Goal: Task Accomplishment & Management: Use online tool/utility

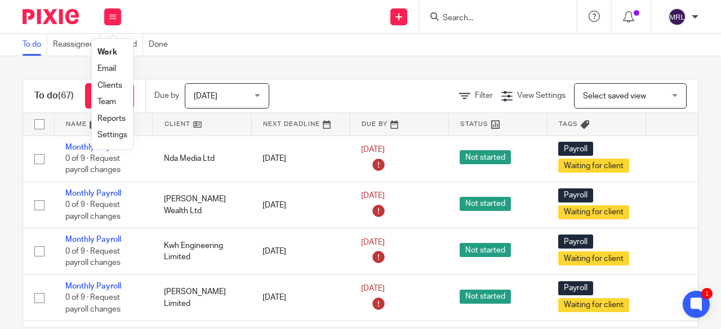
click at [112, 101] on link "Team" at bounding box center [106, 102] width 19 height 8
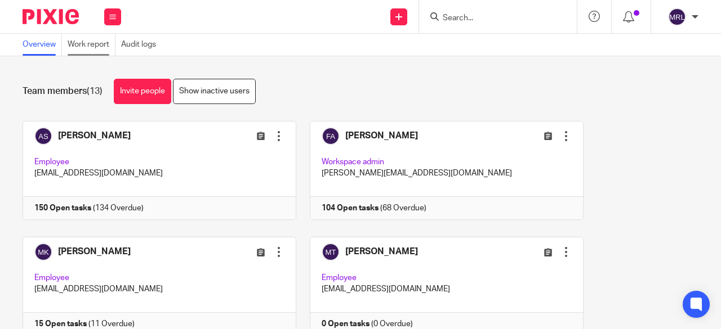
click at [100, 51] on link "Work report" at bounding box center [92, 45] width 48 height 22
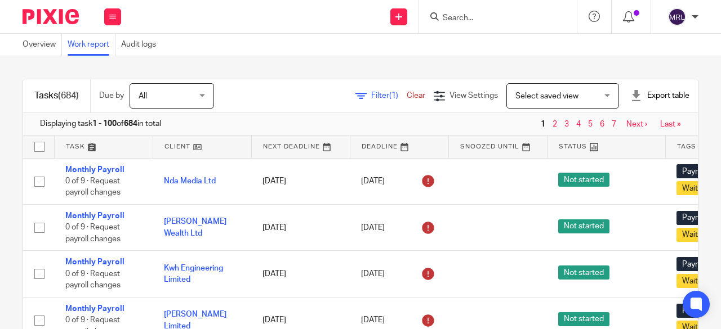
click at [371, 96] on span "Filter (1)" at bounding box center [388, 96] width 35 height 8
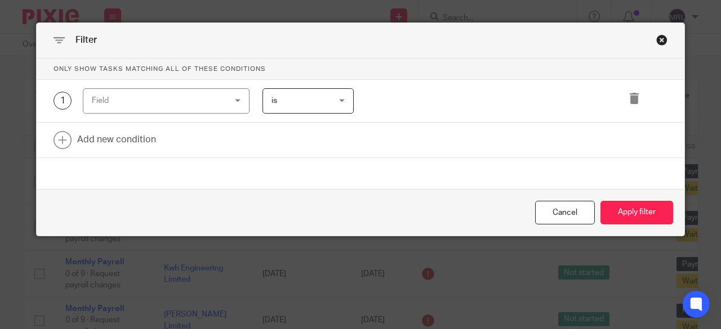
click at [207, 106] on div "Field" at bounding box center [155, 101] width 126 height 24
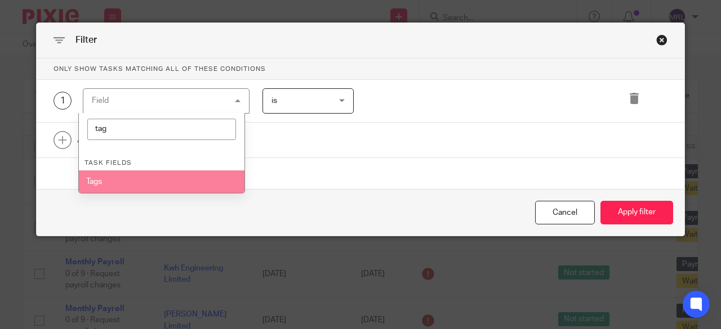
type input "tag"
click at [155, 188] on li "Tags" at bounding box center [162, 182] width 166 height 23
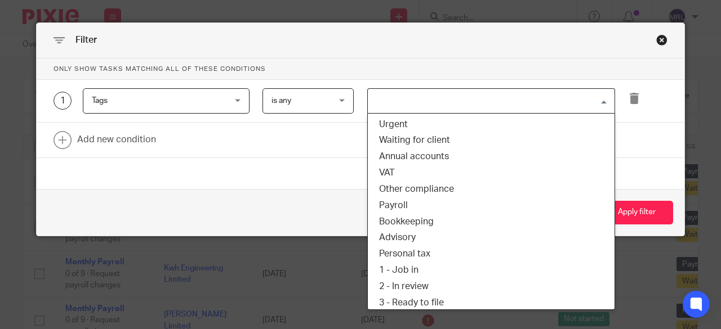
click at [402, 100] on input "Search for option" at bounding box center [488, 101] width 239 height 20
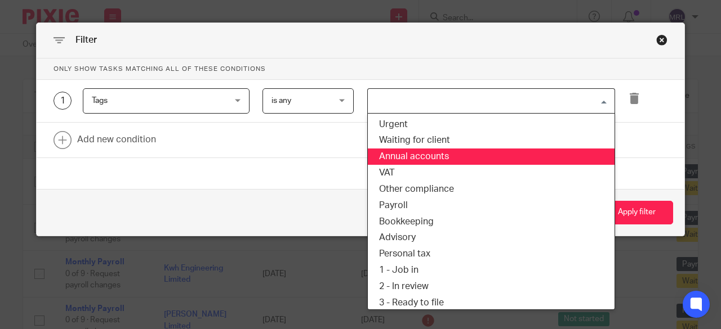
click at [430, 159] on li "Annual accounts" at bounding box center [491, 157] width 247 height 16
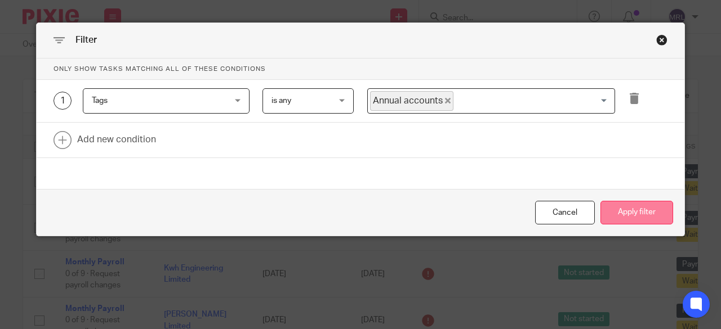
click at [639, 213] on button "Apply filter" at bounding box center [636, 213] width 73 height 24
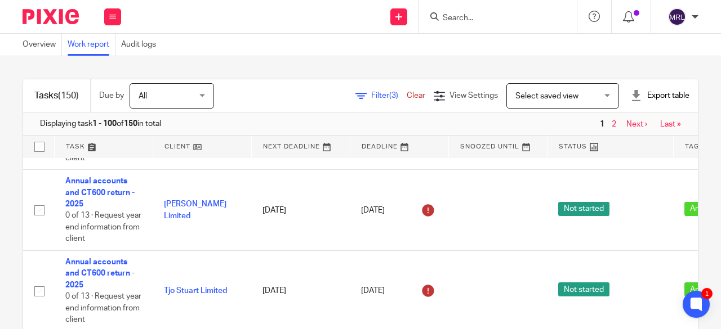
scroll to position [43, 0]
